Goal: Task Accomplishment & Management: Use online tool/utility

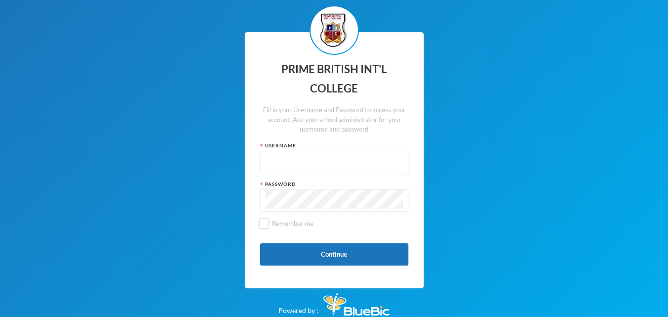
type input "admin"
click at [360, 163] on input "admin" at bounding box center [333, 162] width 137 height 22
click at [294, 247] on button "Continue" at bounding box center [334, 254] width 148 height 22
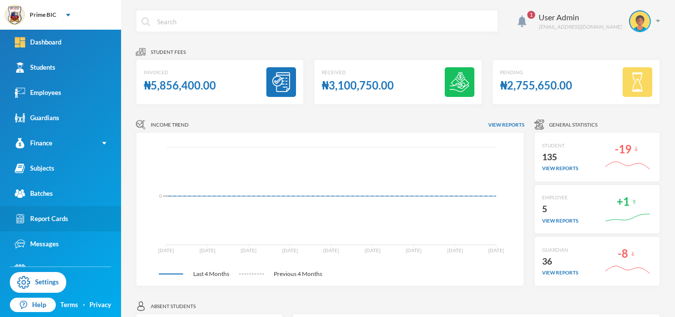
click at [53, 212] on link "Report Cards" at bounding box center [60, 218] width 121 height 25
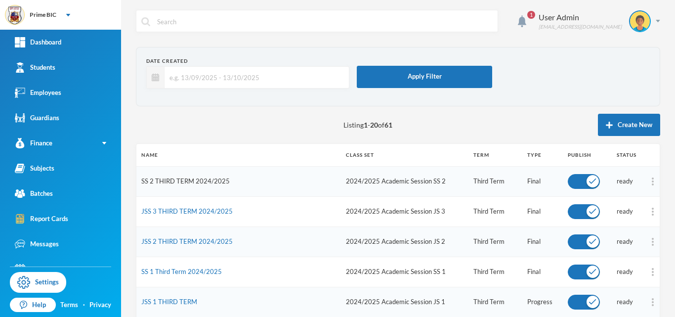
click at [190, 182] on link "SS 2 THIRD TERM 2024/2025" at bounding box center [185, 181] width 88 height 8
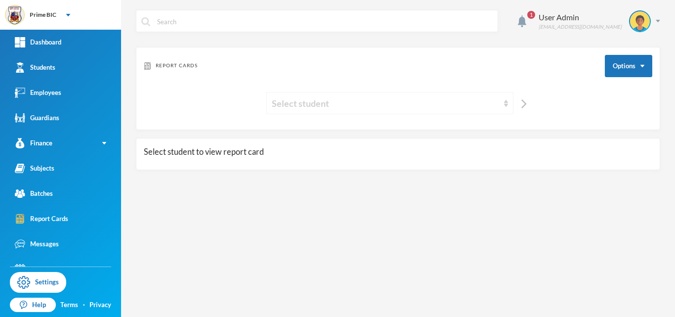
click at [430, 93] on div "Select student" at bounding box center [389, 103] width 247 height 22
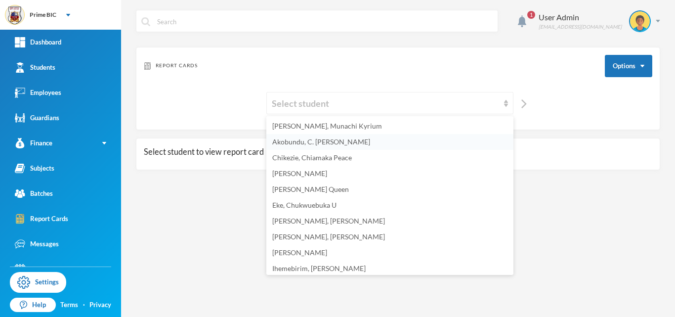
click at [354, 142] on li "Akobundu, C. [PERSON_NAME]" at bounding box center [389, 142] width 247 height 16
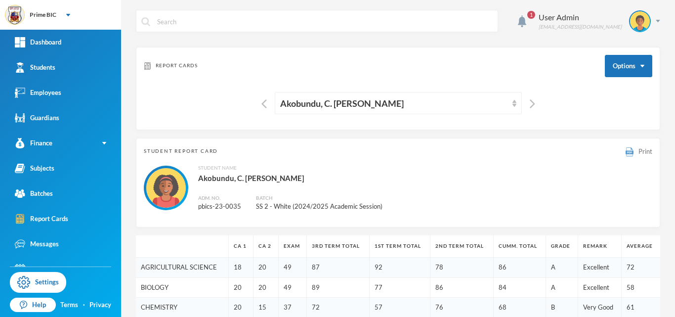
click at [626, 150] on img at bounding box center [630, 151] width 8 height 9
click at [601, 15] on div "User Admin" at bounding box center [580, 17] width 83 height 12
click at [618, 71] on button "Logout" at bounding box center [624, 72] width 44 height 15
